Goal: Task Accomplishment & Management: Use online tool/utility

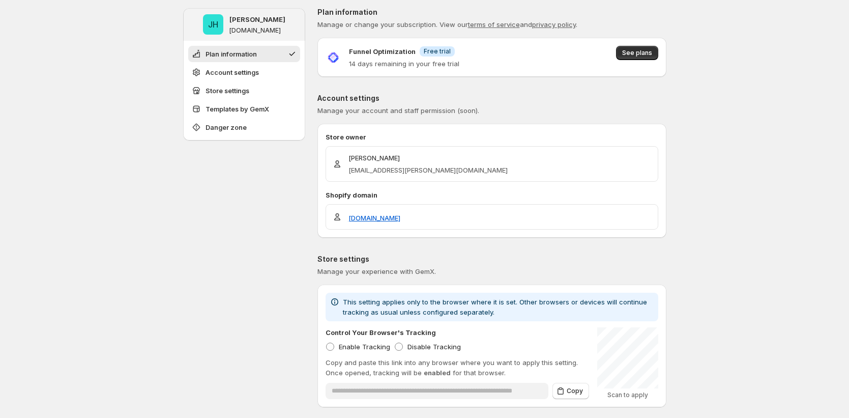
scroll to position [4, 0]
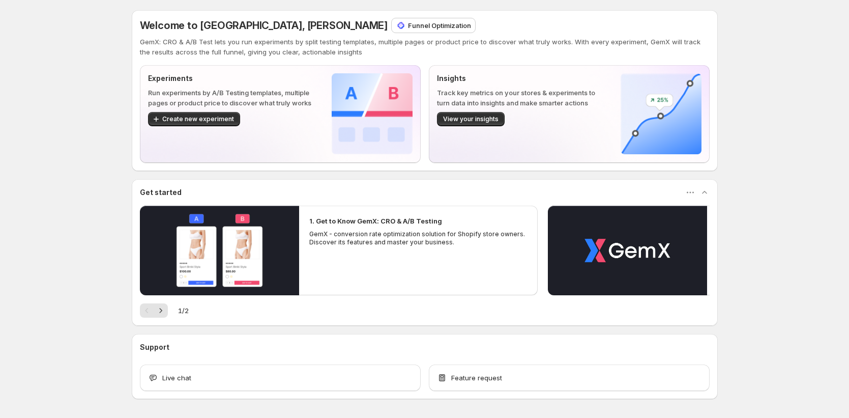
click at [408, 27] on p "Funnel Optimization" at bounding box center [439, 25] width 63 height 10
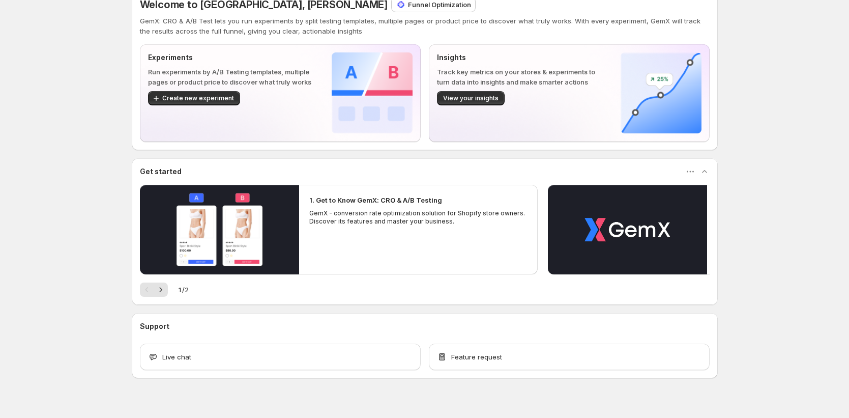
scroll to position [36, 0]
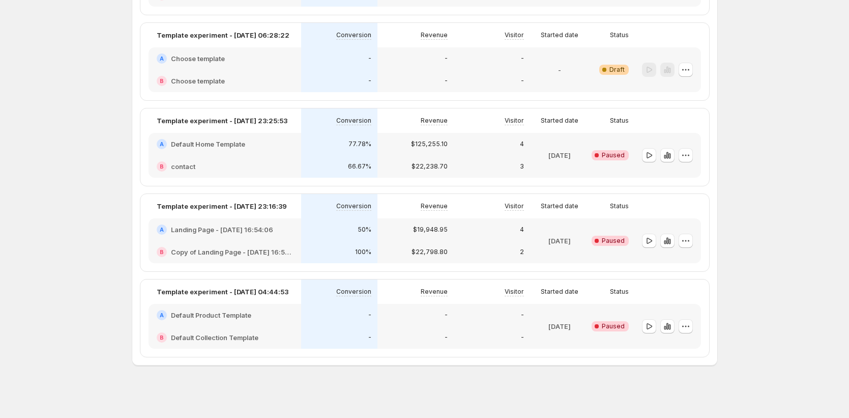
scroll to position [157, 0]
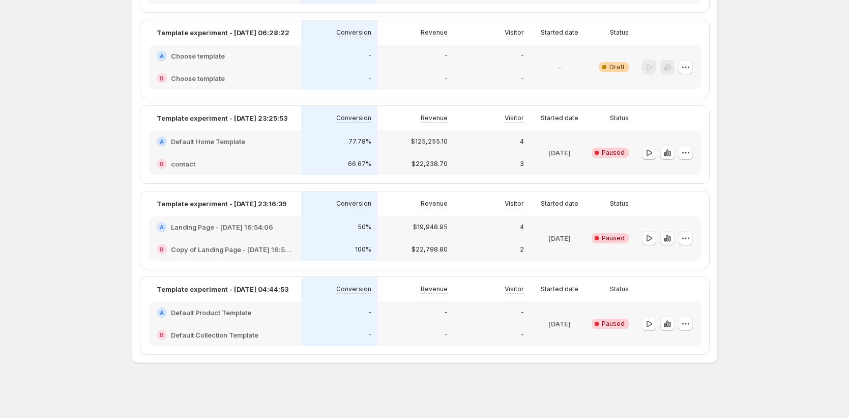
click at [654, 150] on icon "button" at bounding box center [649, 153] width 10 height 10
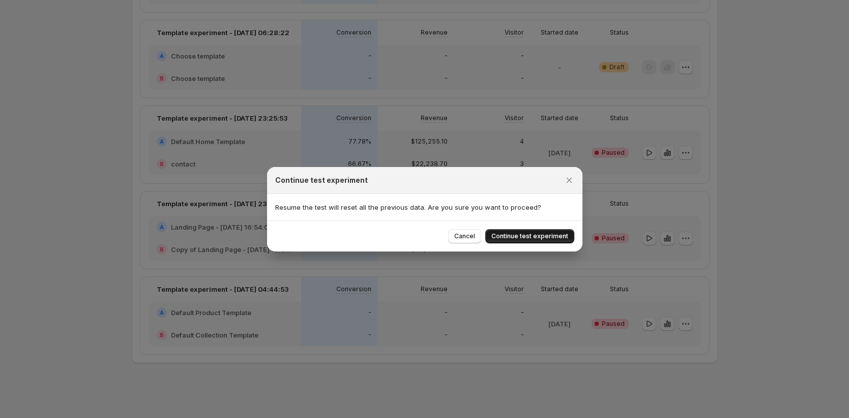
click at [545, 237] on span "Continue test experiment" at bounding box center [529, 236] width 77 height 8
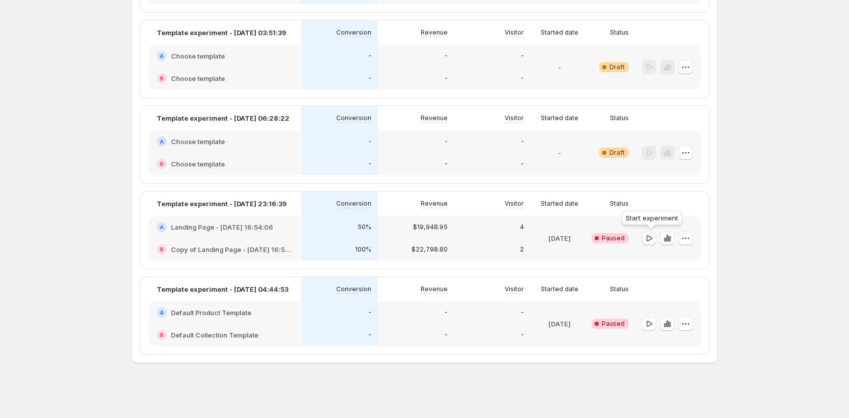
click at [648, 241] on icon "button" at bounding box center [649, 238] width 10 height 10
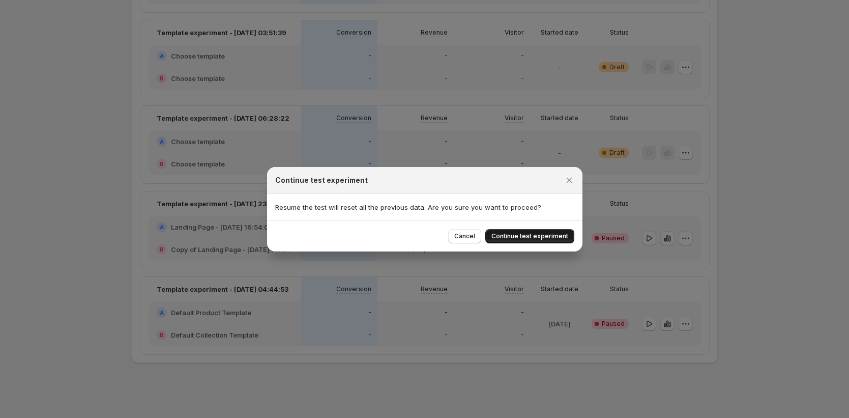
click at [535, 237] on span "Continue test experiment" at bounding box center [529, 236] width 77 height 8
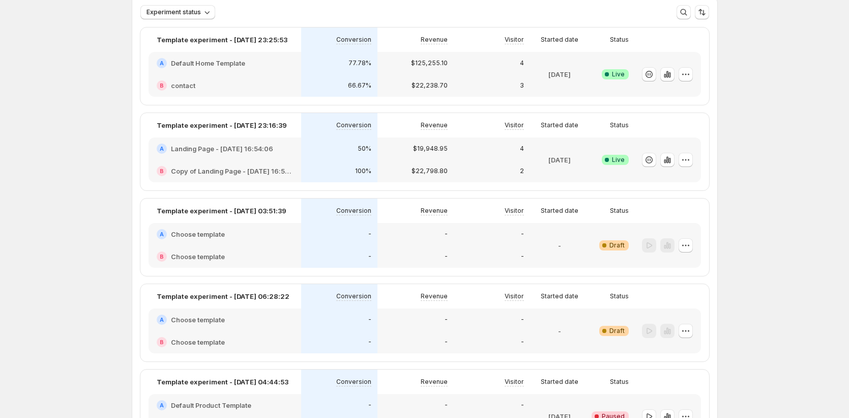
scroll to position [0, 0]
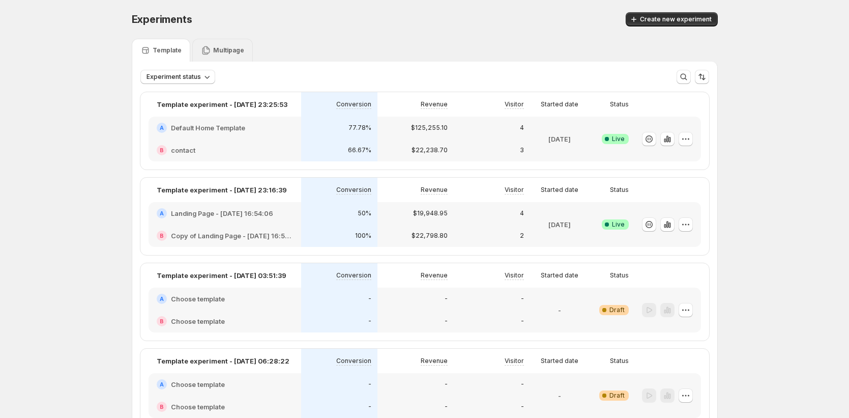
click at [224, 50] on p "Multipage" at bounding box center [228, 50] width 31 height 8
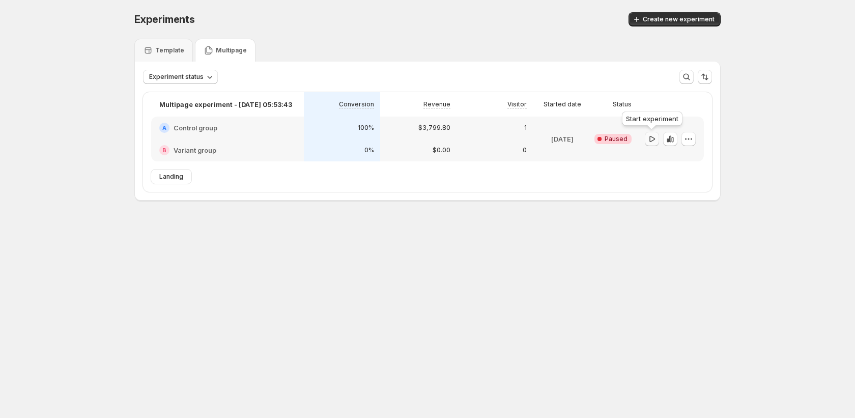
click at [651, 135] on icon "button" at bounding box center [652, 139] width 10 height 10
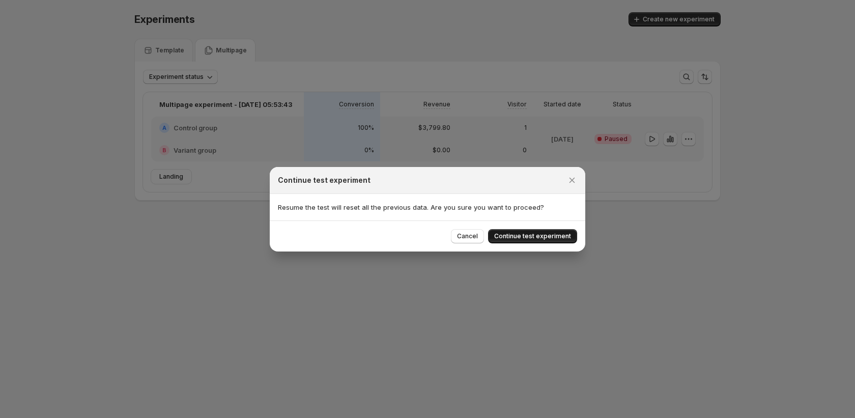
click at [542, 239] on span "Continue test experiment" at bounding box center [532, 236] width 77 height 8
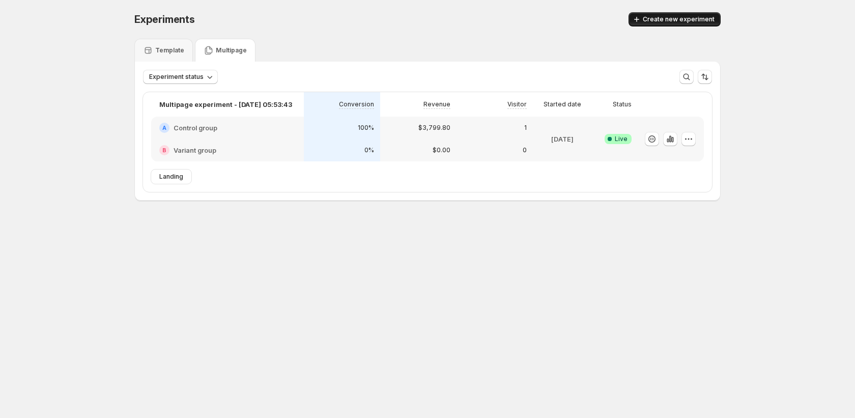
click at [651, 24] on button "Create new experiment" at bounding box center [674, 19] width 92 height 14
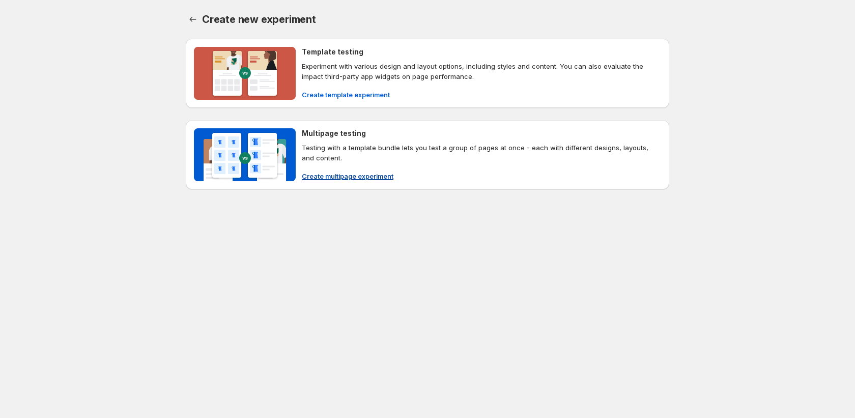
click at [330, 177] on span "Create multipage experiment" at bounding box center [348, 176] width 92 height 10
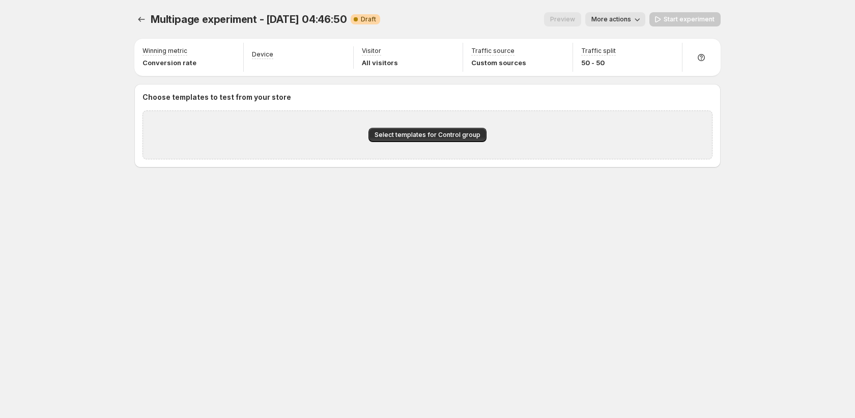
click at [423, 144] on div "Select templates for Control group" at bounding box center [427, 134] width 570 height 49
click at [429, 137] on span "Select templates for Control group" at bounding box center [427, 135] width 106 height 8
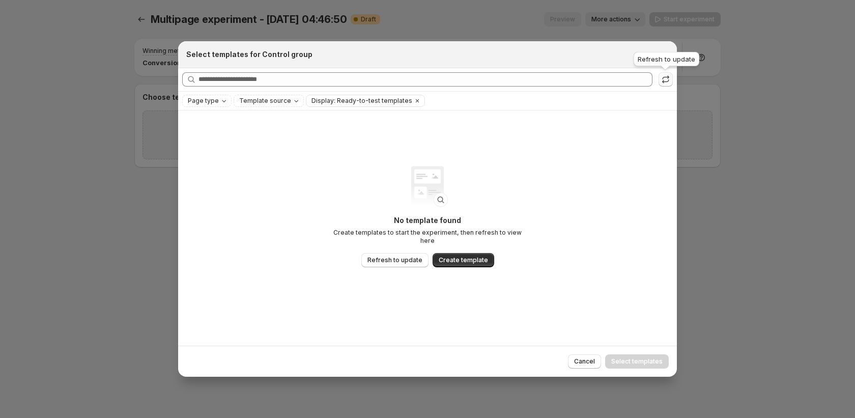
click at [662, 78] on icon ":r6v:" at bounding box center [665, 77] width 7 height 4
click at [407, 259] on span "Refresh to update" at bounding box center [394, 260] width 55 height 8
click at [459, 256] on span "Create template" at bounding box center [463, 260] width 49 height 8
click at [665, 57] on div "Refresh to update" at bounding box center [666, 61] width 70 height 22
click at [663, 55] on icon "Close" at bounding box center [663, 54] width 10 height 10
